Goal: Task Accomplishment & Management: Use online tool/utility

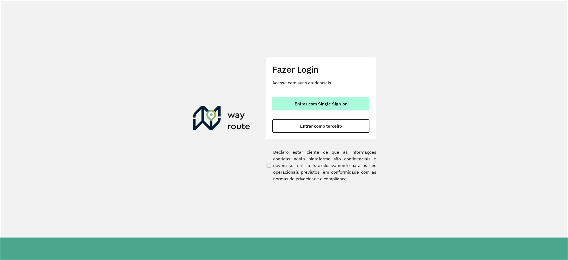
click at [331, 109] on button "Entrar com Single Sign-on" at bounding box center [320, 103] width 97 height 13
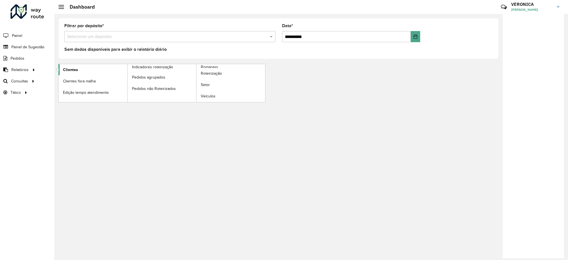
click at [78, 68] on link "Clientes" at bounding box center [93, 69] width 69 height 11
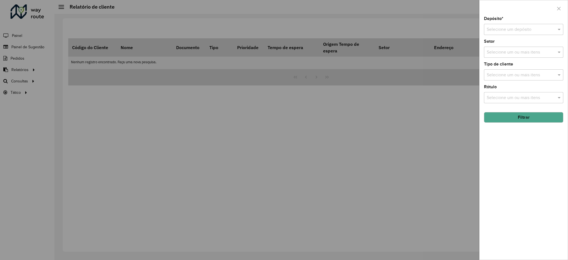
click at [514, 32] on input "text" at bounding box center [518, 29] width 63 height 7
click at [507, 52] on span "CDD Vitória da Conquista" at bounding box center [511, 54] width 50 height 5
click at [504, 53] on input "text" at bounding box center [520, 52] width 71 height 7
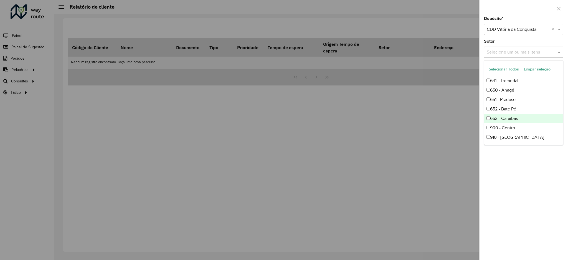
scroll to position [263, 0]
click at [507, 70] on button "Selecionar Todos" at bounding box center [503, 69] width 35 height 9
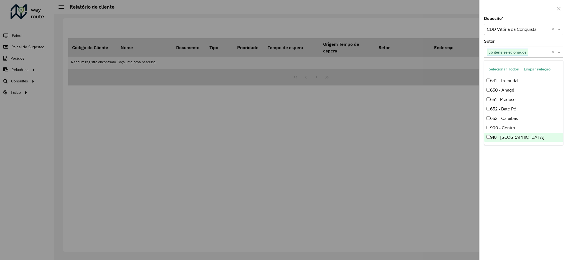
click at [532, 207] on div "Depósito * Selecione um depósito × CDD Vitória da Conquista × Setor Selecione u…" at bounding box center [523, 138] width 88 height 243
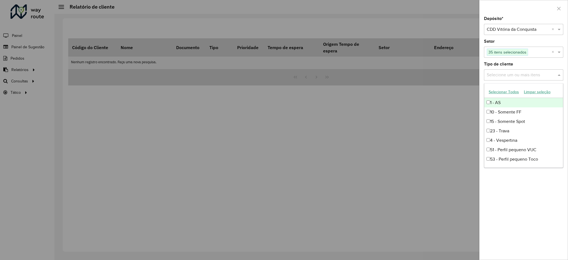
click at [504, 78] on div "Selecione um ou mais itens" at bounding box center [523, 74] width 79 height 11
click at [498, 94] on button "Selecionar Todos" at bounding box center [503, 92] width 35 height 9
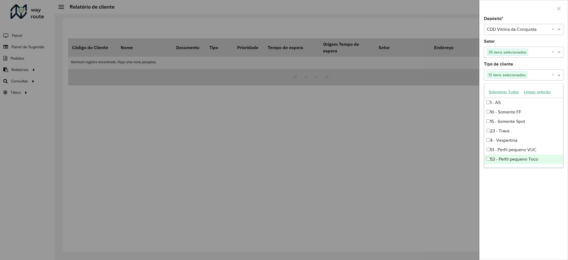
click at [534, 208] on div "Depósito * Selecione um depósito × CDD Vitória da Conquista × Setor Selecione u…" at bounding box center [523, 138] width 88 height 243
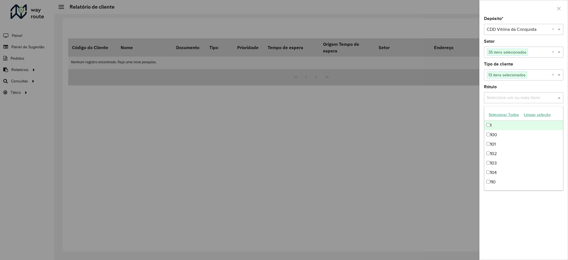
click at [513, 98] on input "text" at bounding box center [520, 98] width 71 height 7
click at [509, 115] on button "Selecionar Todos" at bounding box center [503, 114] width 35 height 9
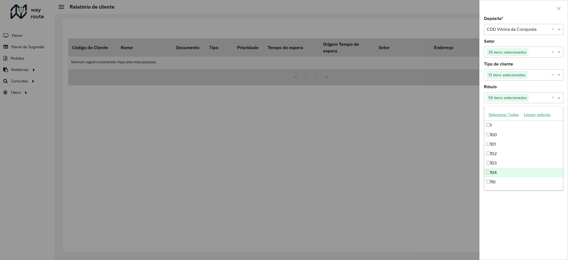
click at [526, 228] on div "Depósito * Selecione um depósito × CDD Vitória da Conquista × Setor Selecione u…" at bounding box center [523, 138] width 88 height 243
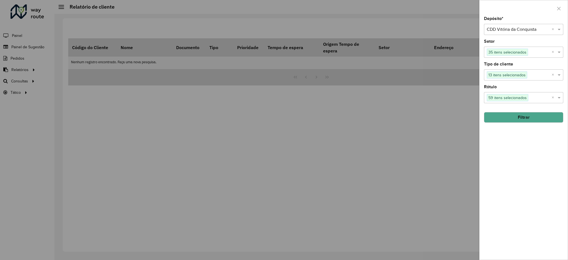
click at [513, 115] on button "Filtrar" at bounding box center [523, 117] width 79 height 11
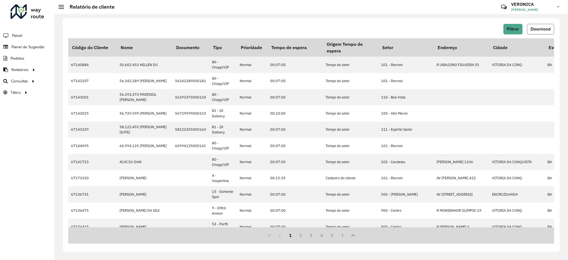
click at [534, 29] on span "Download" at bounding box center [540, 29] width 20 height 5
click at [76, 82] on span "Roteirização" at bounding box center [74, 81] width 22 height 6
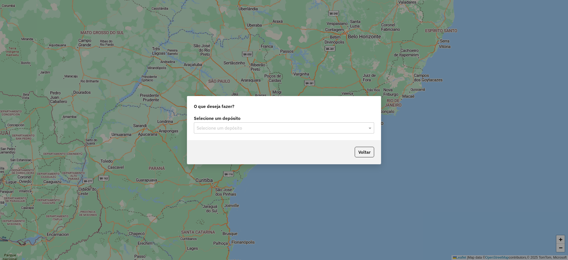
click at [333, 126] on input "text" at bounding box center [279, 128] width 164 height 7
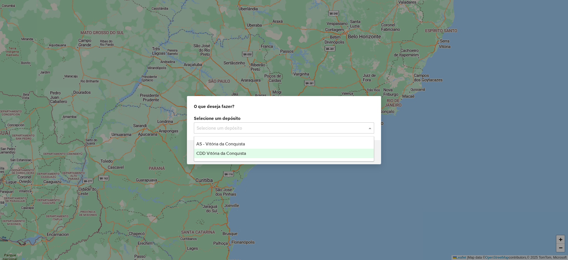
click at [291, 151] on div "CDD Vitória da Conquista" at bounding box center [284, 153] width 180 height 9
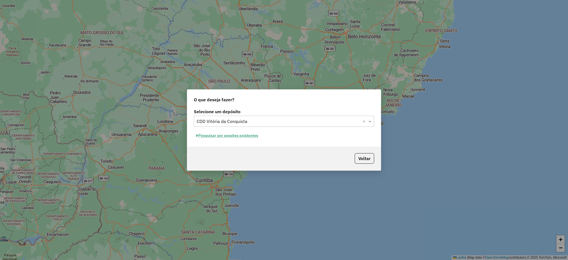
click at [247, 137] on button "Pesquisar por sessões existentes" at bounding box center [227, 135] width 67 height 9
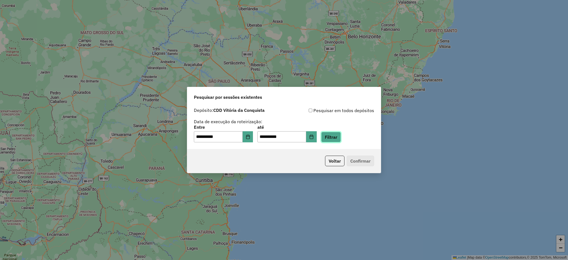
click at [341, 140] on button "Filtrar" at bounding box center [331, 137] width 20 height 11
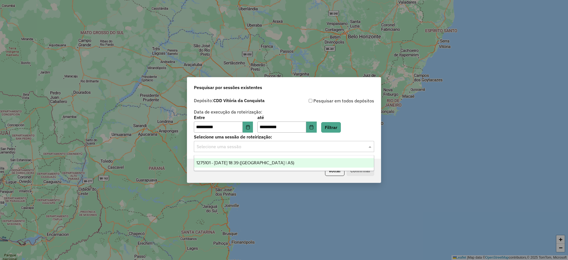
click at [329, 144] on input "text" at bounding box center [279, 146] width 164 height 7
click at [274, 159] on div "1275101 - 13/09/2025 18:39 (Rota | AS)" at bounding box center [284, 162] width 180 height 9
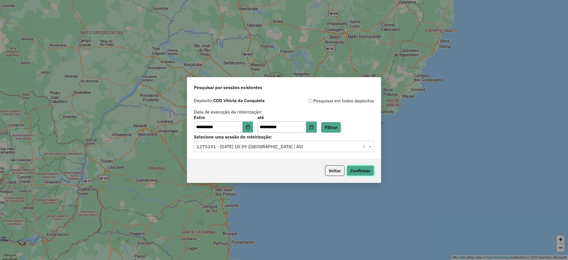
click at [371, 166] on button "Confirmar" at bounding box center [360, 170] width 27 height 11
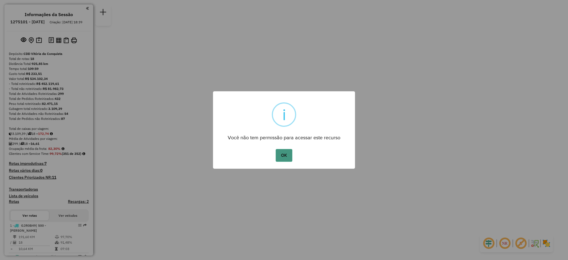
click at [283, 157] on button "OK" at bounding box center [284, 155] width 16 height 13
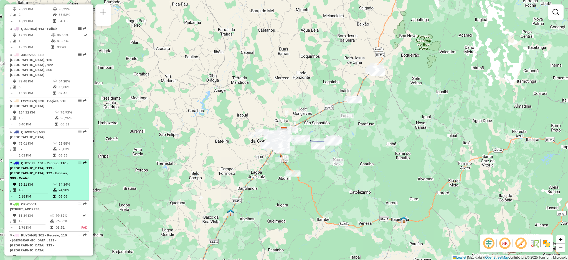
scroll to position [333, 0]
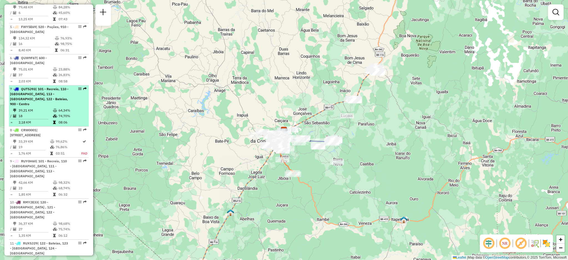
click at [33, 108] on td "39,21 KM" at bounding box center [35, 111] width 34 height 6
select select "**********"
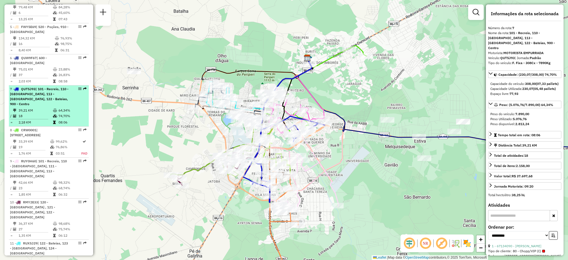
drag, startPoint x: 77, startPoint y: 91, endPoint x: 77, endPoint y: 88, distance: 3.1
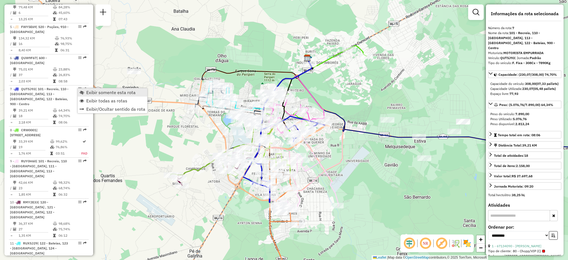
click at [83, 93] on span "Exibir somente esta rota" at bounding box center [82, 92] width 4 height 4
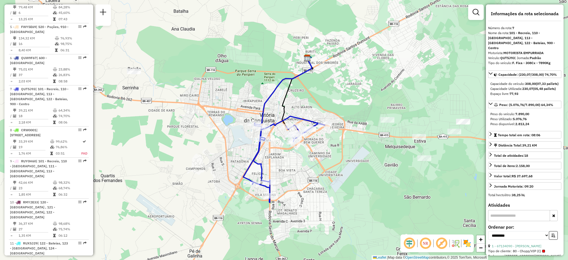
click at [405, 243] on em at bounding box center [409, 243] width 13 height 13
click at [398, 241] on div "Janela de atendimento Grade de atendimento Capacidade Transportadoras Veículos …" at bounding box center [284, 130] width 568 height 260
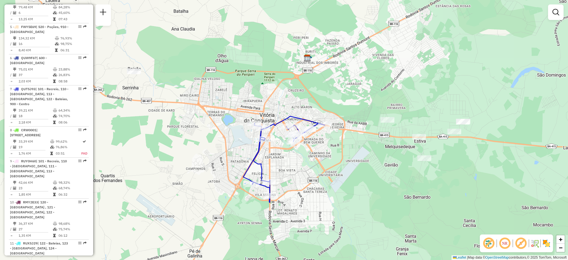
click at [488, 245] on em at bounding box center [488, 243] width 13 height 13
select select "**********"
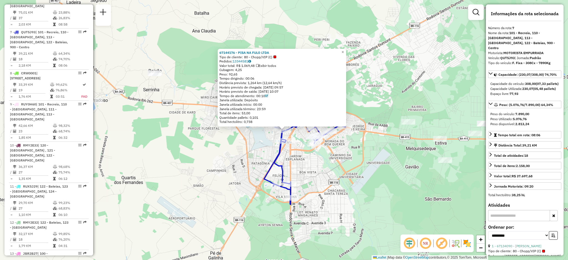
scroll to position [414, 0]
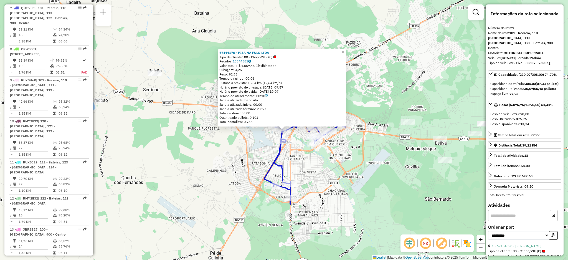
click at [292, 115] on div "Quantidade pallets: 0,101" at bounding box center [281, 117] width 125 height 4
click at [344, 51] on span "×" at bounding box center [342, 52] width 2 height 5
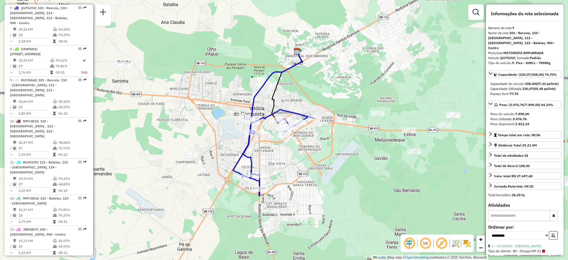
drag, startPoint x: 302, startPoint y: 177, endPoint x: 265, endPoint y: 166, distance: 38.2
click at [265, 166] on div "Janela de atendimento Grade de atendimento Capacidade Transportadoras Veículos …" at bounding box center [284, 130] width 568 height 260
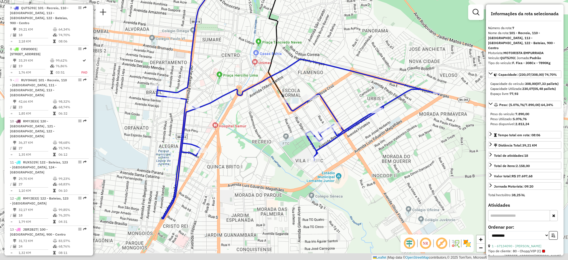
drag, startPoint x: 211, startPoint y: 99, endPoint x: 362, endPoint y: 10, distance: 175.4
click at [362, 10] on div "Janela de atendimento Grade de atendimento Capacidade Transportadoras Veículos …" at bounding box center [284, 130] width 568 height 260
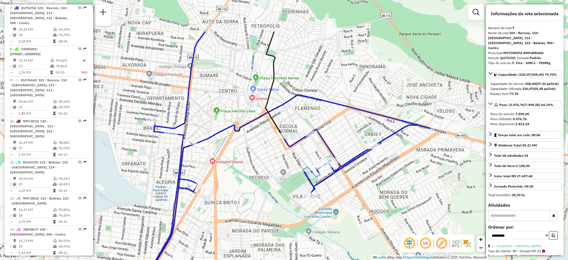
drag, startPoint x: 277, startPoint y: 138, endPoint x: 275, endPoint y: 196, distance: 57.7
click at [275, 196] on div "Janela de atendimento Grade de atendimento Capacidade Transportadoras Veículos …" at bounding box center [284, 130] width 568 height 260
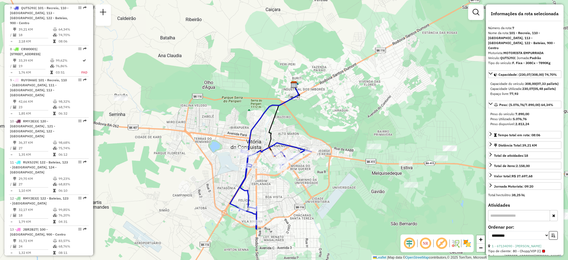
drag, startPoint x: 251, startPoint y: 112, endPoint x: 252, endPoint y: 93, distance: 18.9
click at [252, 94] on div "Janela de atendimento Grade de atendimento Capacidade Transportadoras Veículos …" at bounding box center [284, 130] width 568 height 260
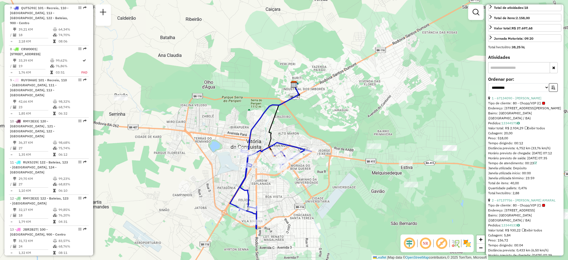
scroll to position [296, 0]
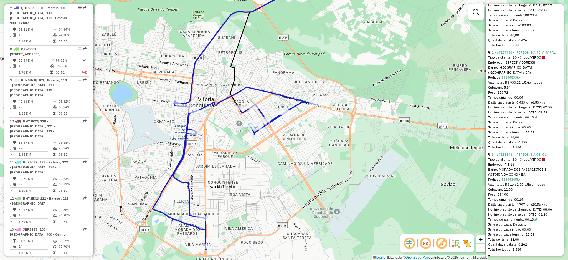
drag, startPoint x: 307, startPoint y: 104, endPoint x: 312, endPoint y: 68, distance: 36.3
click at [312, 68] on div "Janela de atendimento Grade de atendimento Capacidade Transportadoras Veículos …" at bounding box center [284, 130] width 568 height 260
